Goal: Task Accomplishment & Management: Use online tool/utility

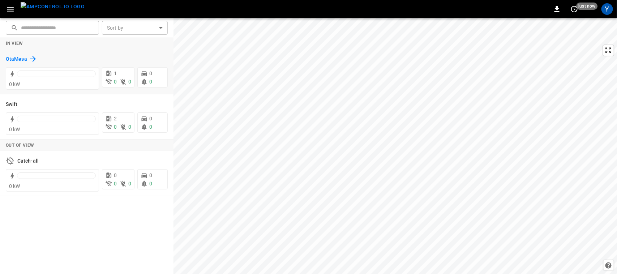
click at [21, 58] on h6 "OtaMesa" at bounding box center [16, 59] width 21 height 8
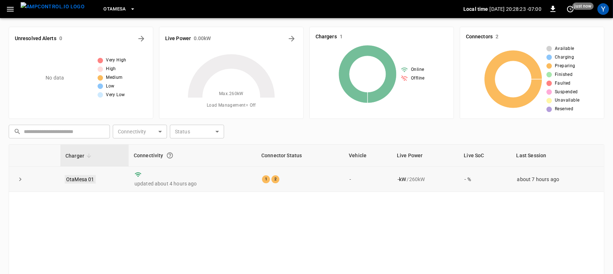
click at [82, 181] on link "OtaMesa 01" at bounding box center [80, 179] width 31 height 9
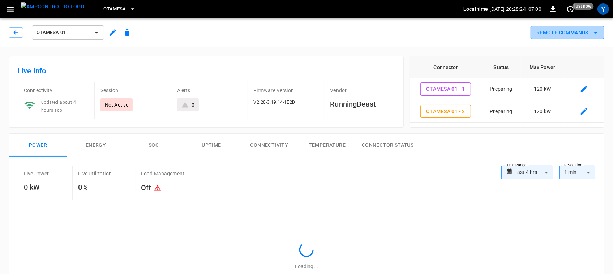
click at [557, 35] on button "Remote Commands" at bounding box center [567, 32] width 74 height 13
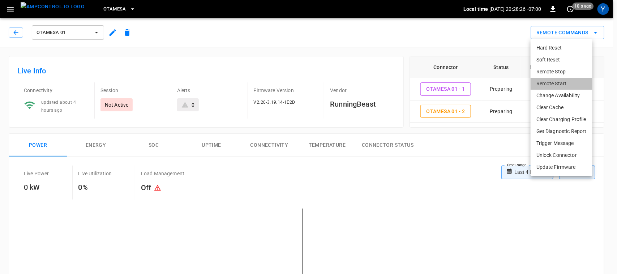
click at [562, 82] on li "Remote Start" at bounding box center [561, 84] width 62 height 12
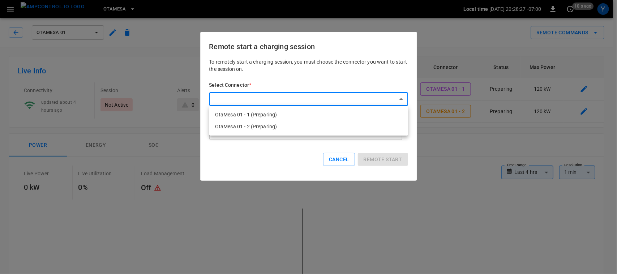
drag, startPoint x: 317, startPoint y: 116, endPoint x: 283, endPoint y: 110, distance: 34.9
click at [283, 110] on li "OtaMesa 01 - 1 (Preparing)" at bounding box center [308, 115] width 199 height 12
type input "**********"
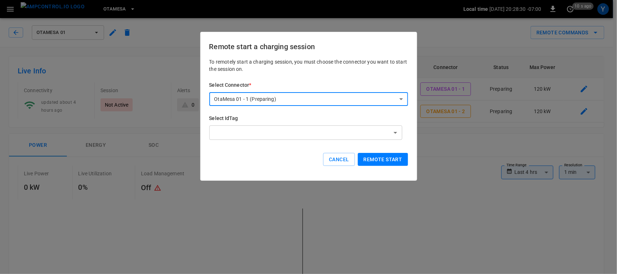
click at [283, 110] on div "**********" at bounding box center [308, 117] width 199 height 119
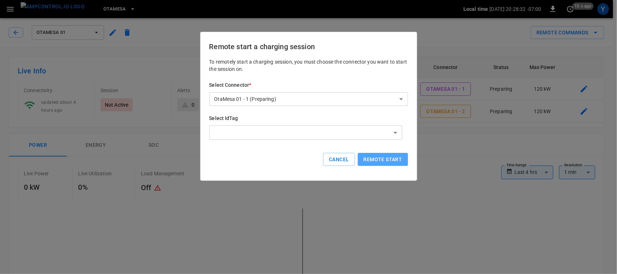
click at [388, 162] on button "Remote start" at bounding box center [383, 159] width 50 height 13
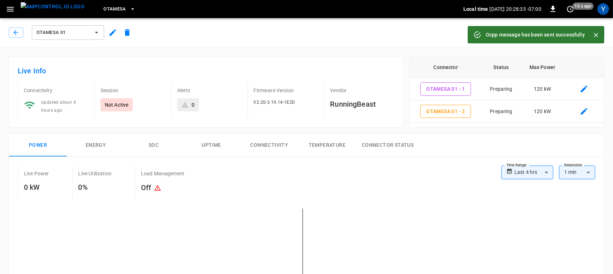
click at [548, 33] on div "Ocpp message has been sent successfully" at bounding box center [535, 34] width 99 height 13
click at [593, 35] on icon "Close" at bounding box center [595, 34] width 7 height 7
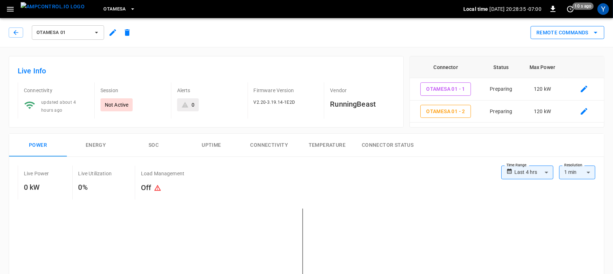
click at [585, 34] on button "Remote Commands" at bounding box center [567, 32] width 74 height 13
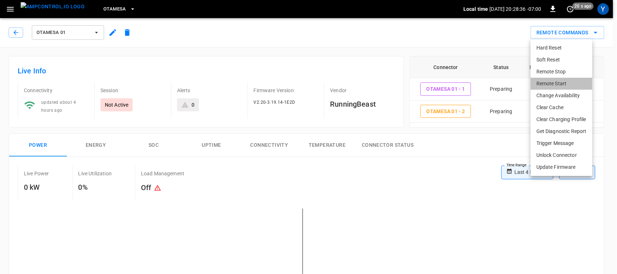
click at [548, 83] on li "Remote Start" at bounding box center [561, 84] width 62 height 12
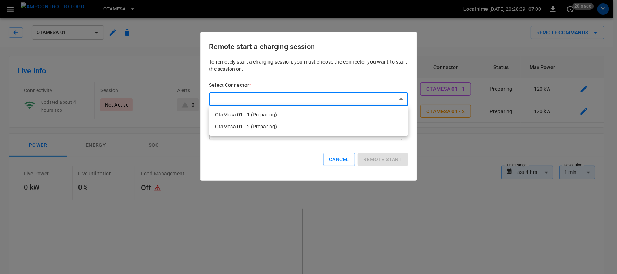
click at [326, 128] on li "OtaMesa 01 - 2 (Preparing)" at bounding box center [308, 127] width 199 height 12
type input "**********"
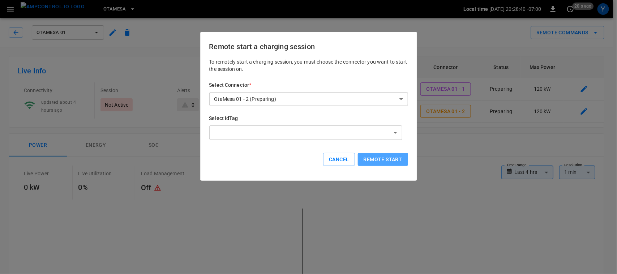
click at [386, 159] on button "Remote start" at bounding box center [383, 159] width 50 height 13
